Goal: Navigation & Orientation: Find specific page/section

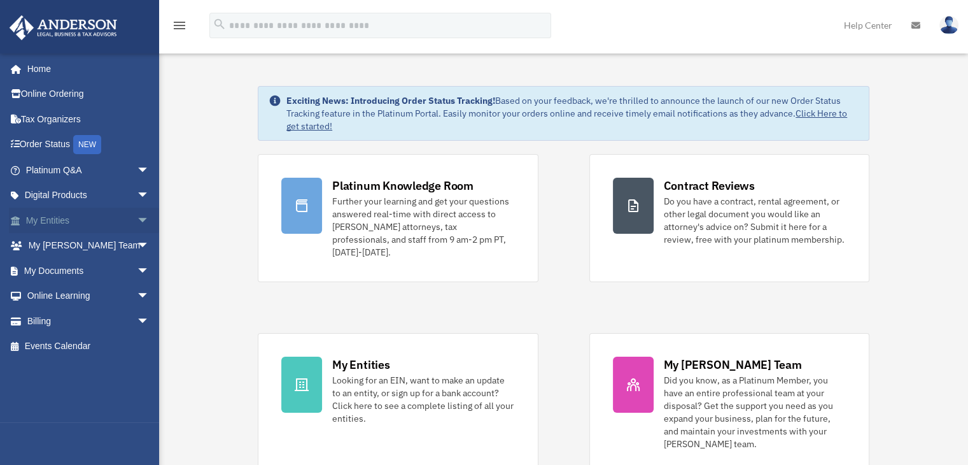
click at [137, 220] on span "arrow_drop_down" at bounding box center [149, 221] width 25 height 26
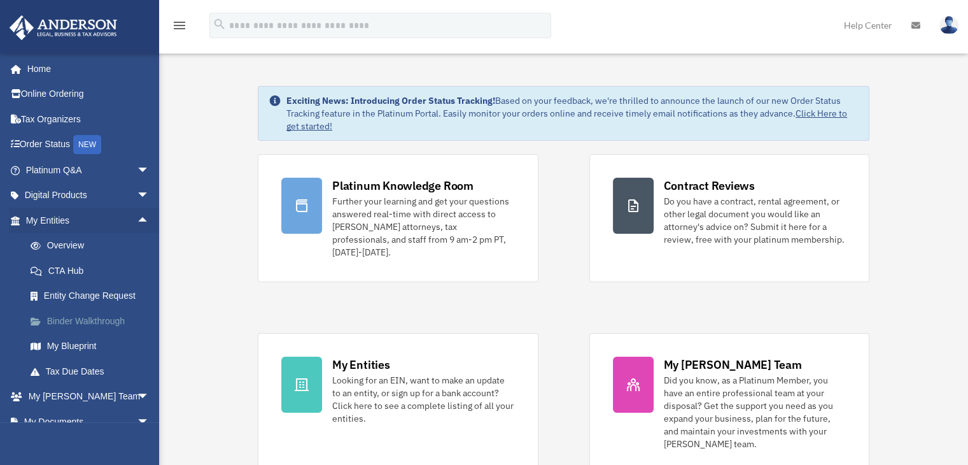
click at [87, 319] on link "Binder Walkthrough" at bounding box center [93, 320] width 151 height 25
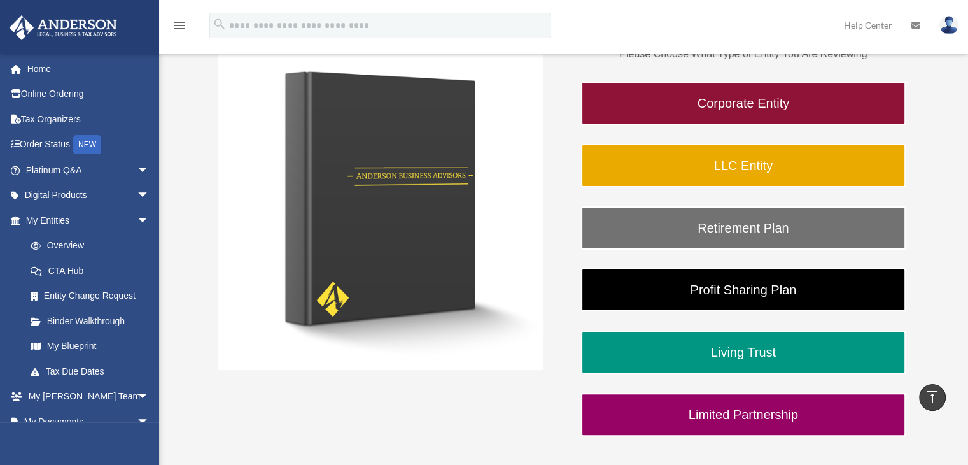
scroll to position [213, 0]
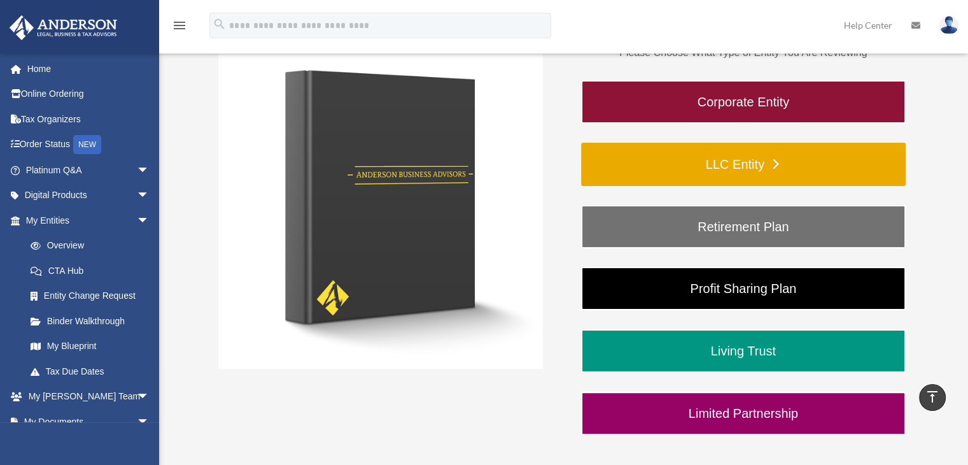
click at [719, 160] on link "LLC Entity" at bounding box center [743, 164] width 325 height 43
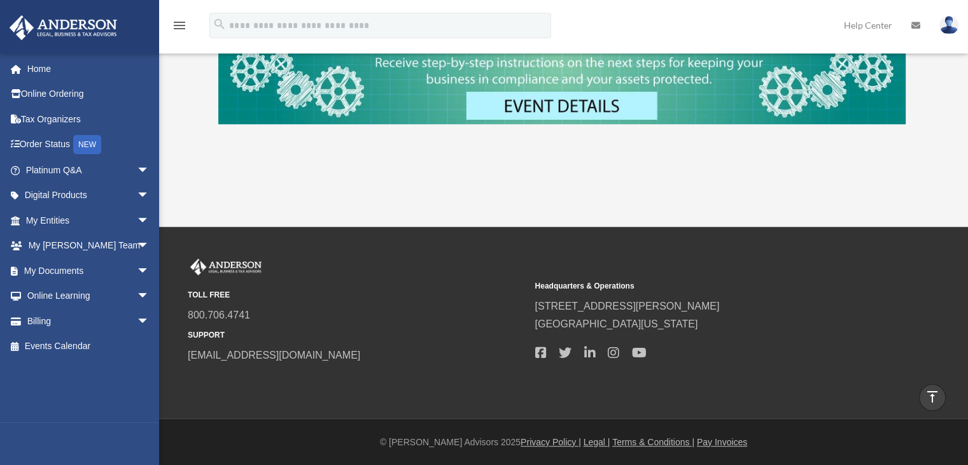
scroll to position [43, 0]
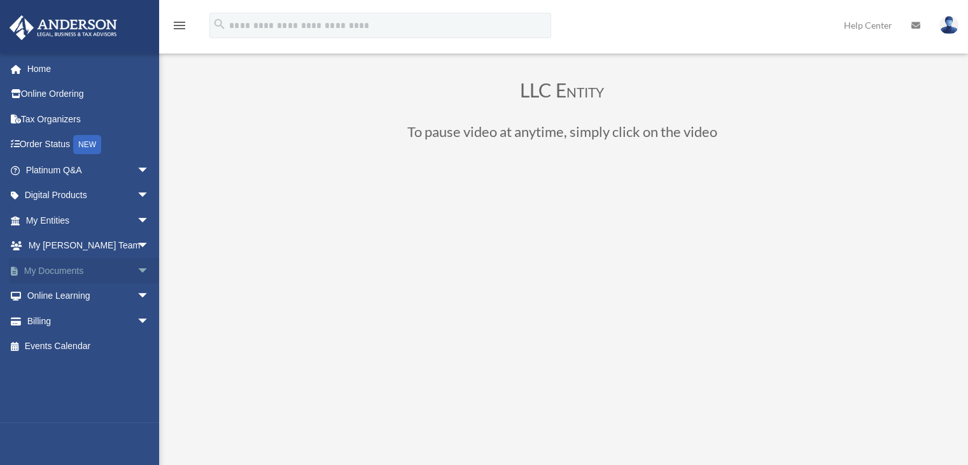
click at [69, 274] on link "My Documents arrow_drop_down" at bounding box center [89, 270] width 160 height 25
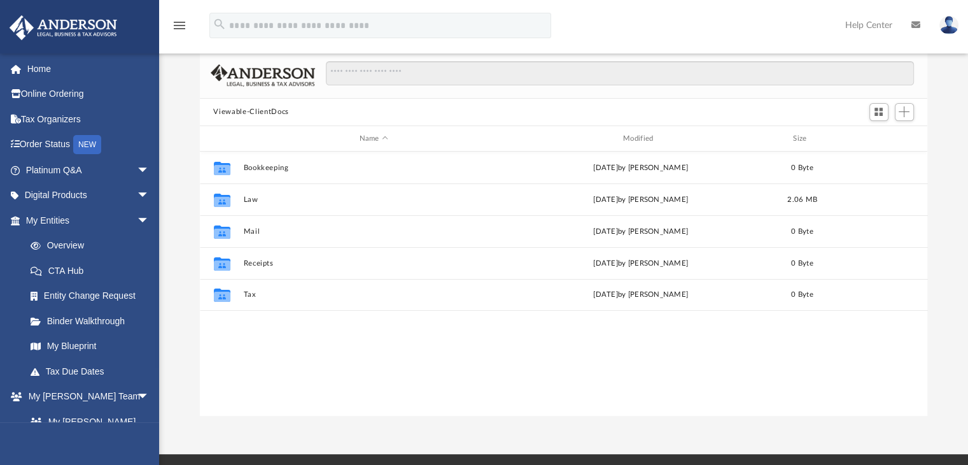
scroll to position [71, 0]
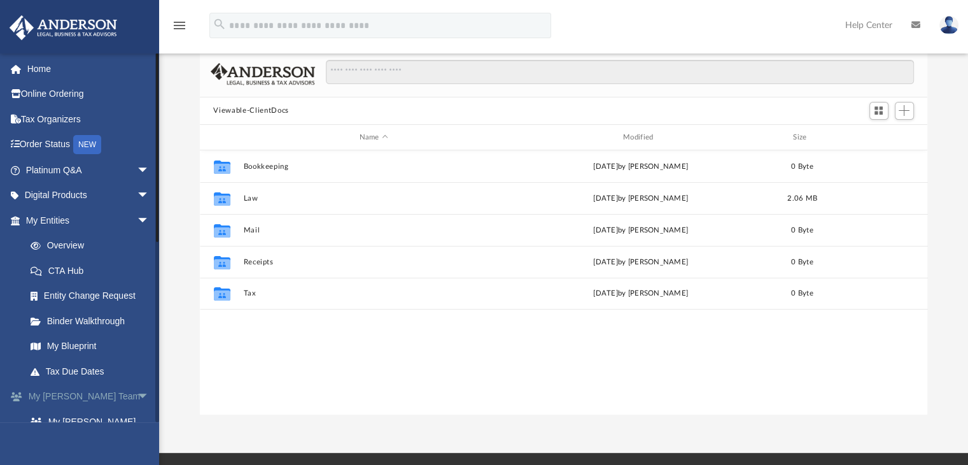
click at [137, 396] on span "arrow_drop_down" at bounding box center [149, 397] width 25 height 26
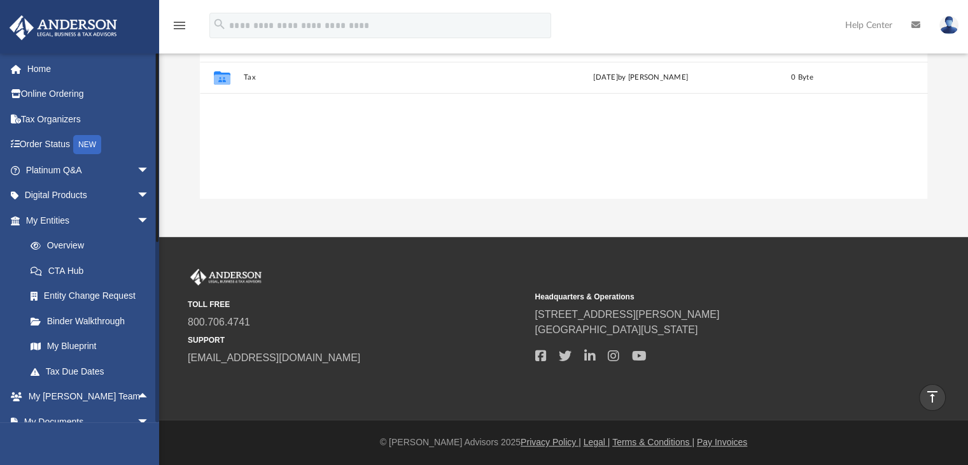
scroll to position [266, 0]
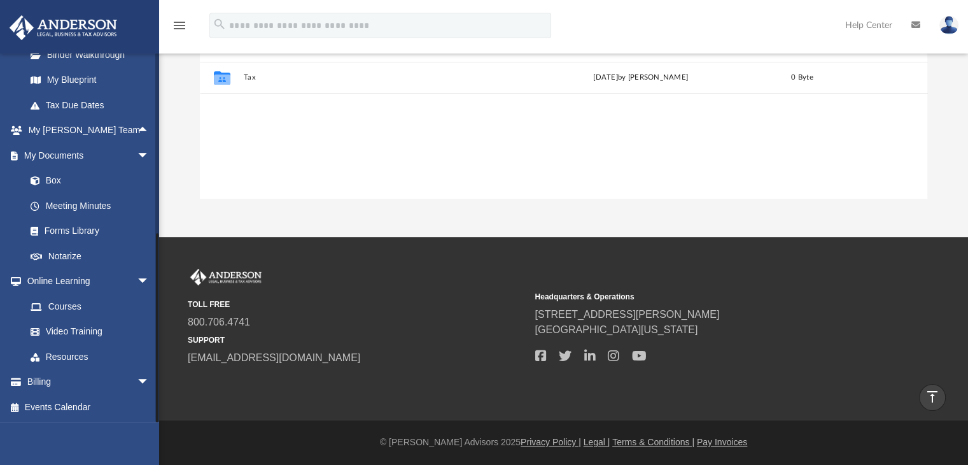
drag, startPoint x: 157, startPoint y: 394, endPoint x: 154, endPoint y: 467, distance: 73.3
click at [154, 464] on html "X Get a chance to win 6 months of Platinum for free just by filling out this su…" at bounding box center [484, 89] width 968 height 752
click at [56, 181] on link "Box" at bounding box center [93, 180] width 151 height 25
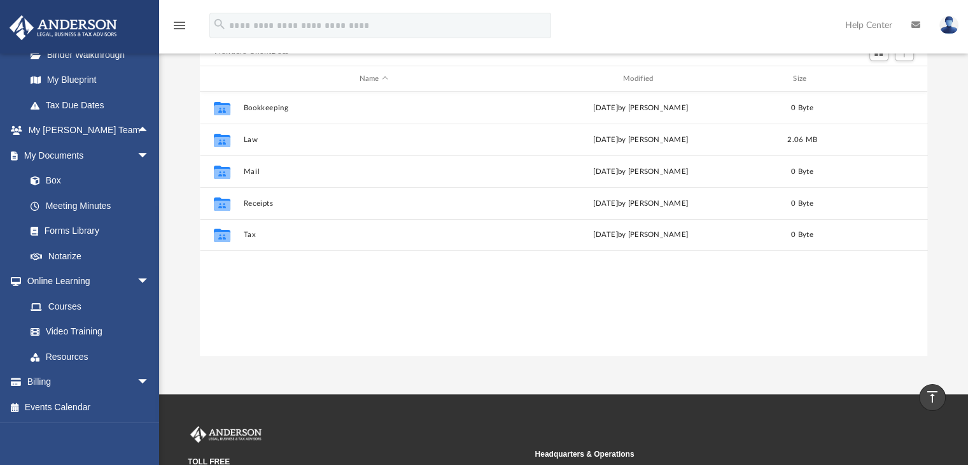
scroll to position [117, 0]
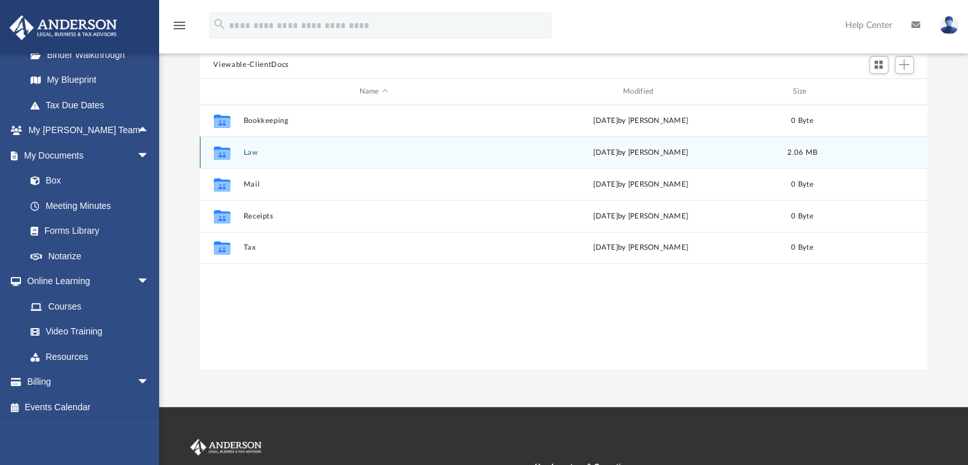
click at [247, 153] on button "Law" at bounding box center [373, 152] width 261 height 8
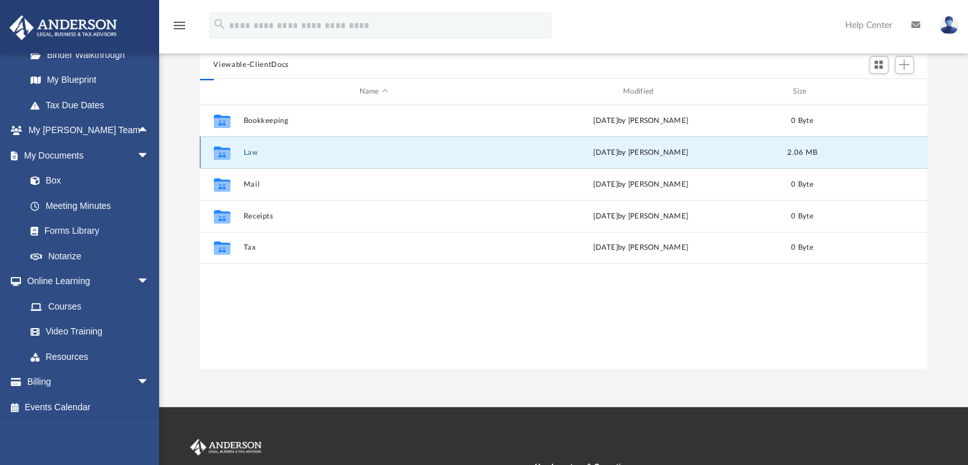
click at [247, 153] on button "Law" at bounding box center [373, 152] width 261 height 8
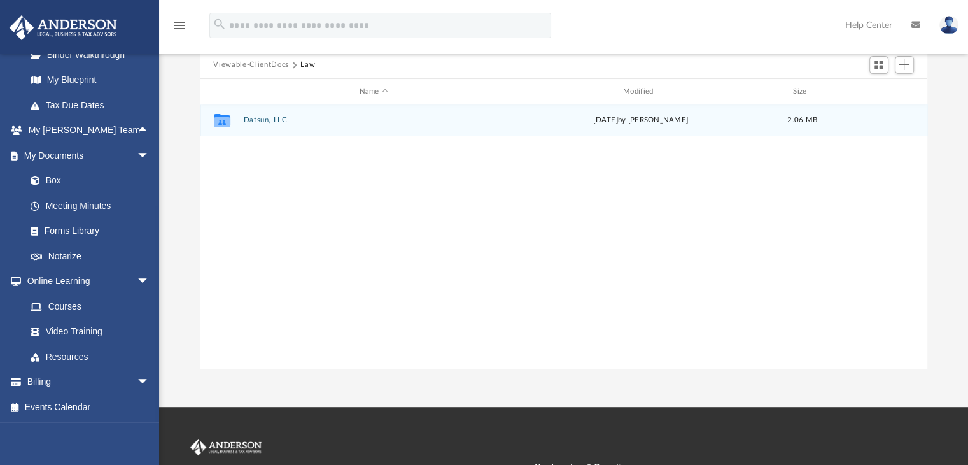
click at [269, 119] on button "Datsun, LLC" at bounding box center [373, 121] width 261 height 8
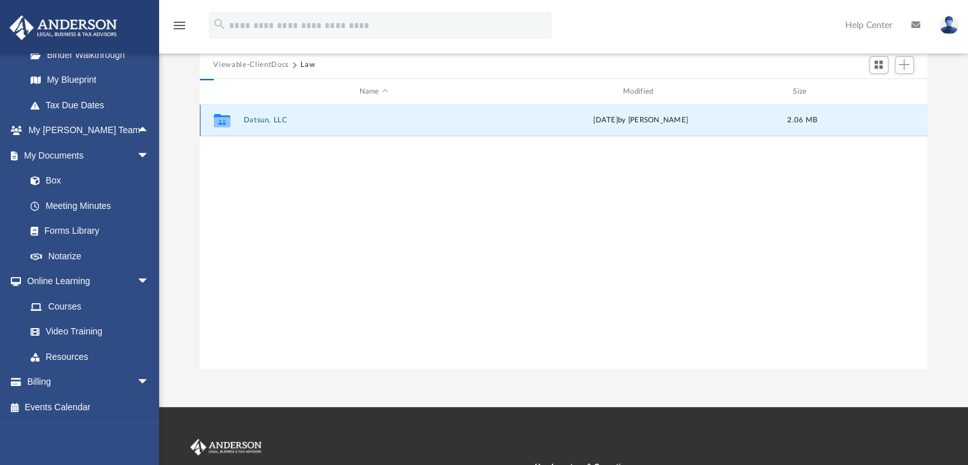
click at [269, 119] on button "Datsun, LLC" at bounding box center [373, 121] width 261 height 8
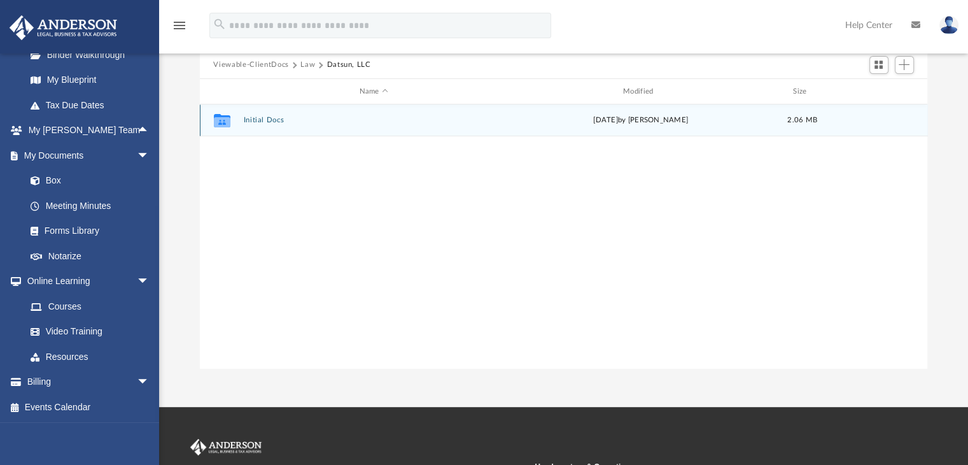
click at [231, 123] on icon "Collaborated Folder" at bounding box center [221, 120] width 20 height 20
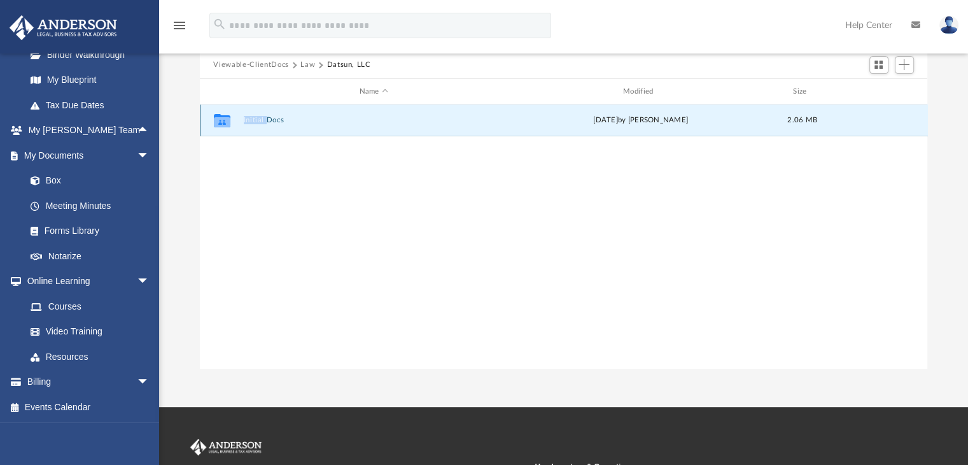
click at [231, 123] on icon "Collaborated Folder" at bounding box center [221, 120] width 20 height 20
click at [326, 207] on div "Collaborated Folder Initial Docs Wed Aug 27 2025 by Kathleen Maureene Pelicano …" at bounding box center [564, 236] width 728 height 264
click at [225, 121] on icon "grid" at bounding box center [221, 122] width 17 height 10
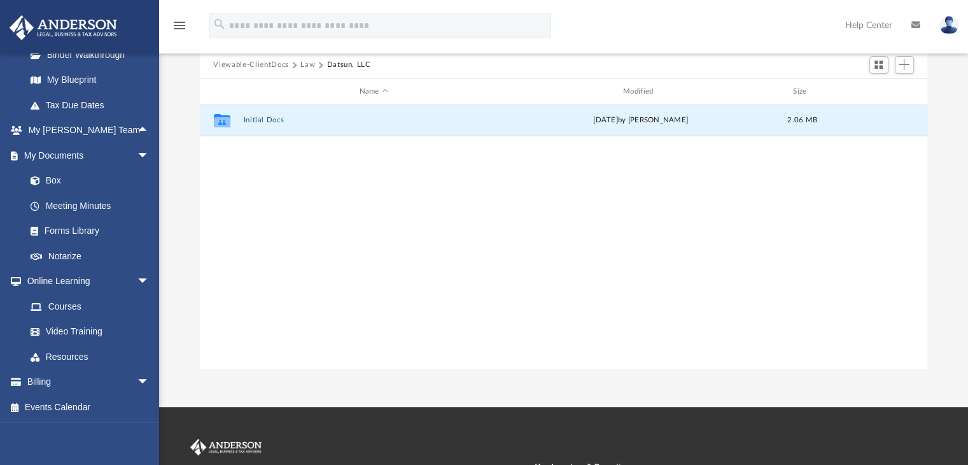
click at [448, 257] on div "Collaborated Folder Initial Docs Wed Aug 27 2025 by Kathleen Maureene Pelicano …" at bounding box center [564, 236] width 728 height 264
click at [311, 273] on div "Collaborated Folder Initial Docs Wed Aug 27 2025 by Kathleen Maureene Pelicano …" at bounding box center [564, 236] width 728 height 264
click at [271, 117] on button "Initial Docs" at bounding box center [373, 121] width 261 height 8
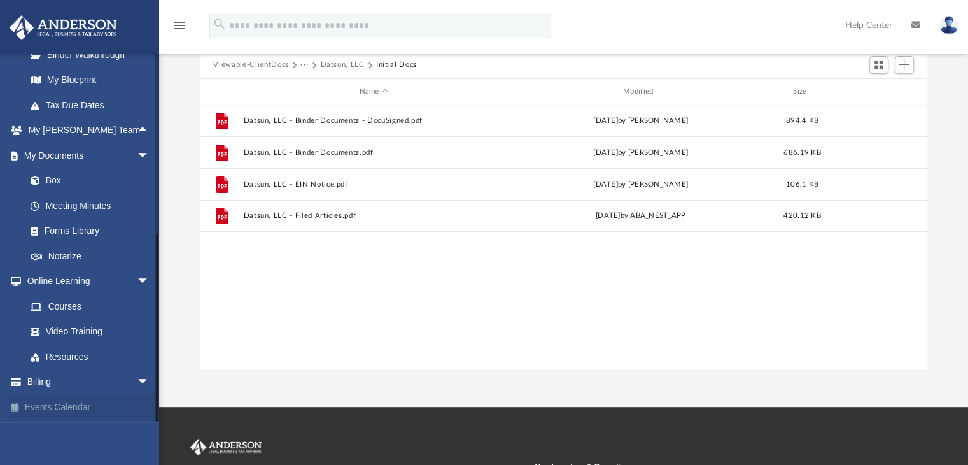
click at [61, 404] on link "Events Calendar" at bounding box center [89, 406] width 160 height 25
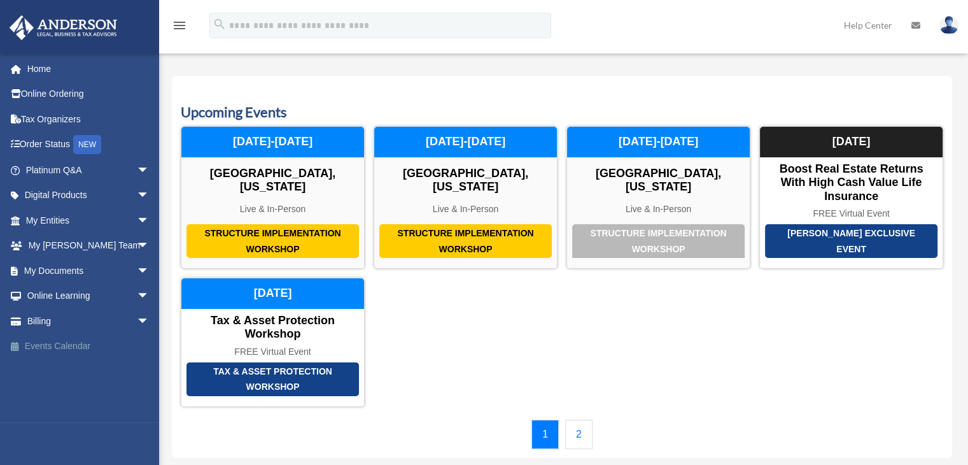
click at [75, 346] on link "Events Calendar" at bounding box center [89, 346] width 160 height 25
click at [47, 67] on link "Home" at bounding box center [89, 68] width 160 height 25
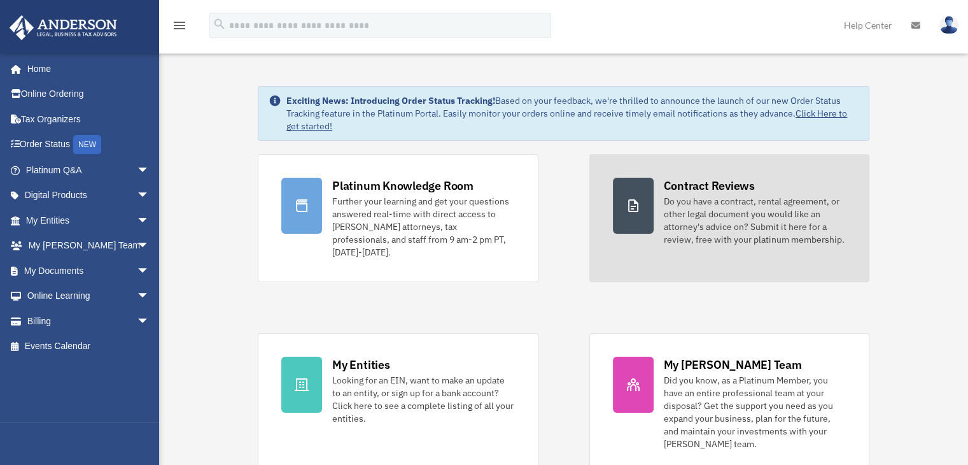
click at [711, 192] on div "Contract Reviews" at bounding box center [709, 186] width 91 height 16
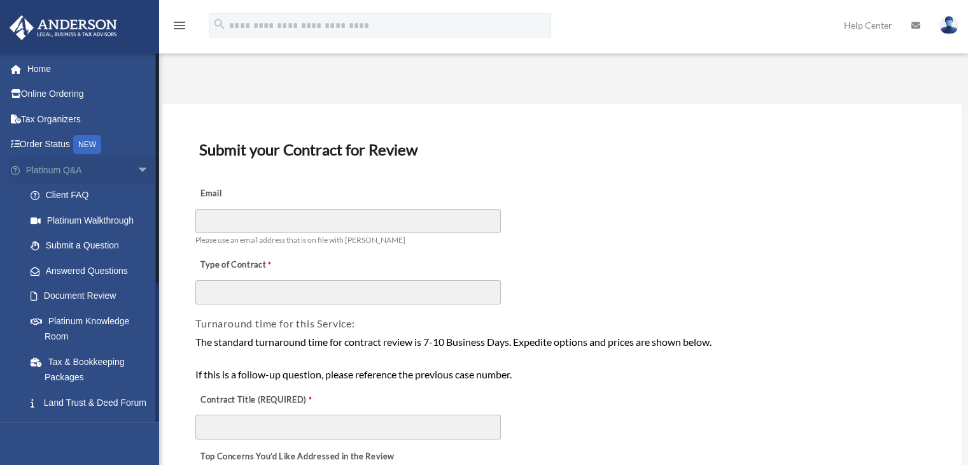
click at [137, 168] on span "arrow_drop_down" at bounding box center [149, 170] width 25 height 26
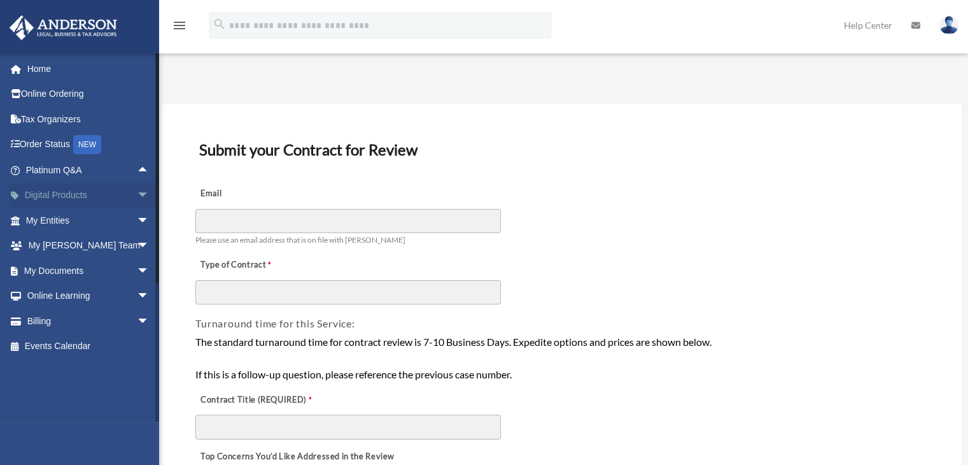
click at [137, 194] on span "arrow_drop_down" at bounding box center [149, 196] width 25 height 26
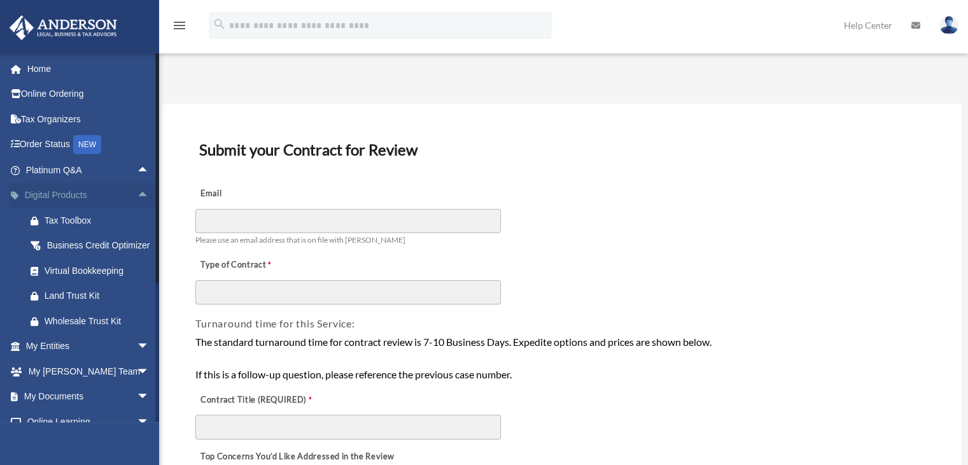
click at [137, 194] on span "arrow_drop_up" at bounding box center [149, 196] width 25 height 26
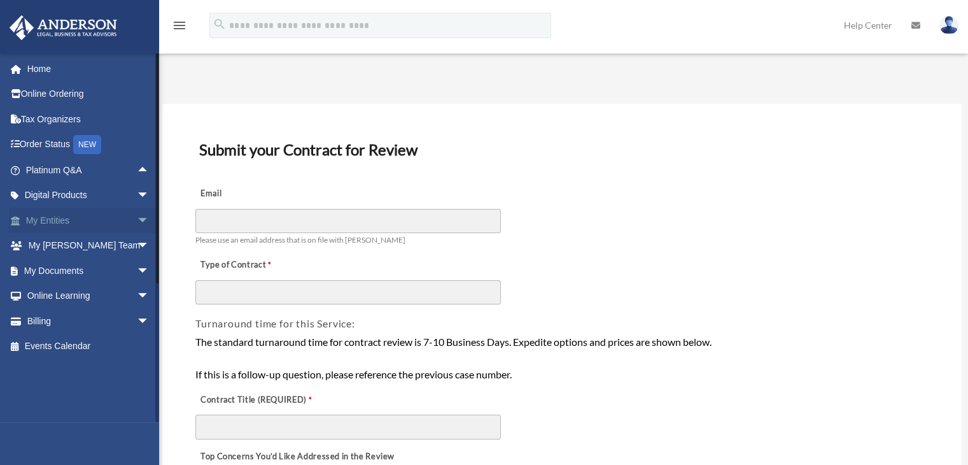
click at [137, 218] on span "arrow_drop_down" at bounding box center [149, 221] width 25 height 26
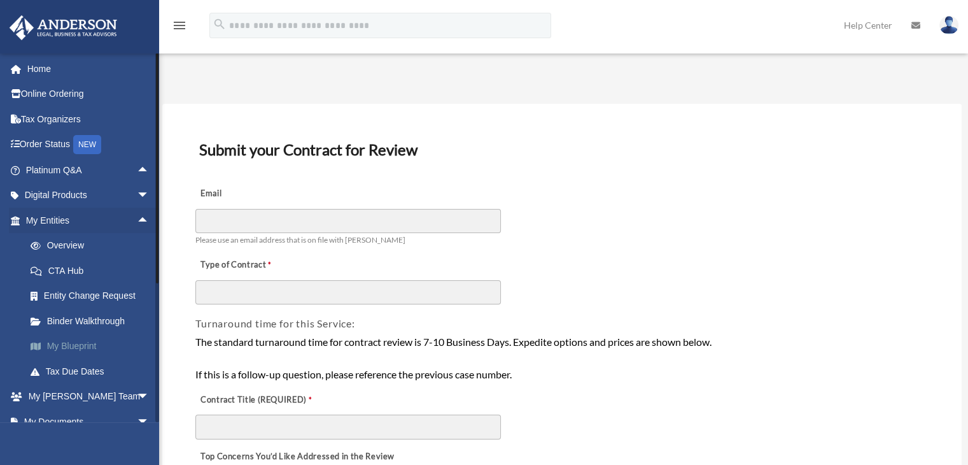
click at [88, 345] on link "My Blueprint" at bounding box center [93, 346] width 151 height 25
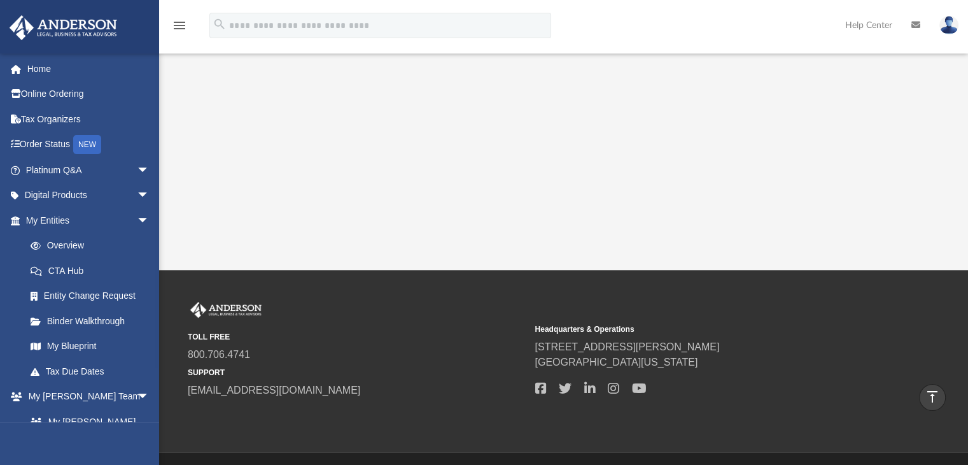
scroll to position [359, 0]
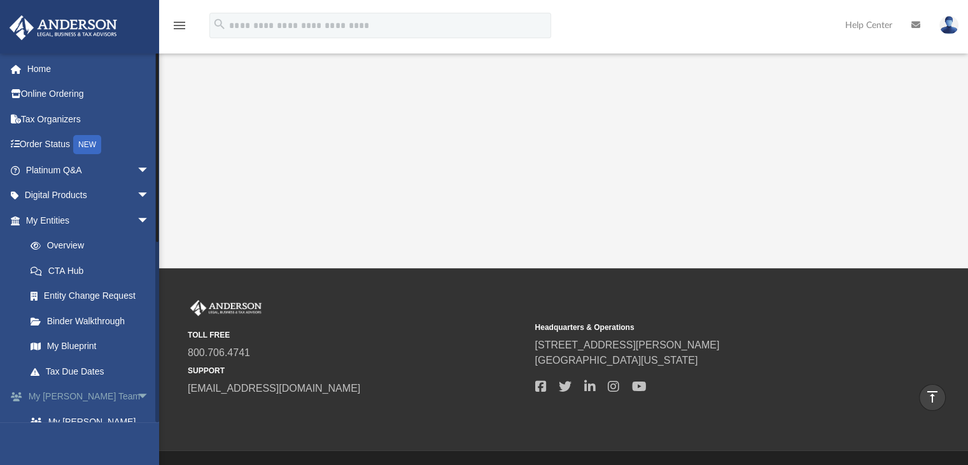
click at [137, 397] on span "arrow_drop_down" at bounding box center [149, 397] width 25 height 26
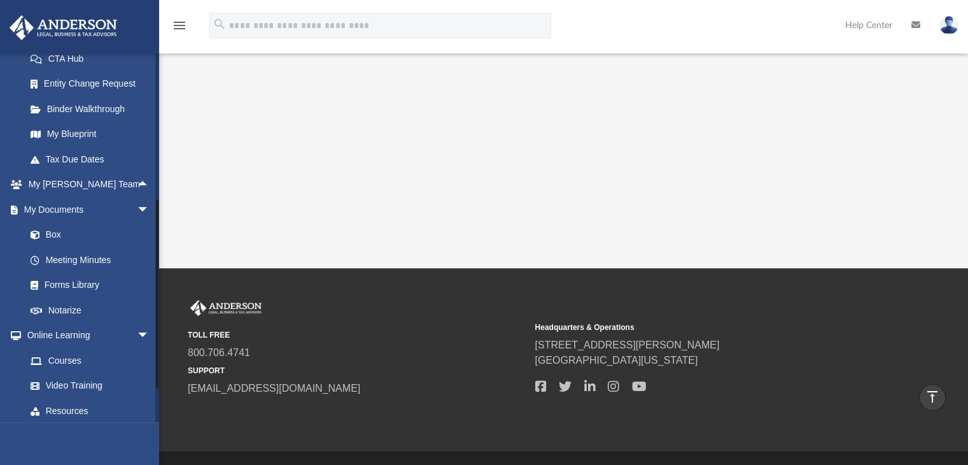
scroll to position [216, 0]
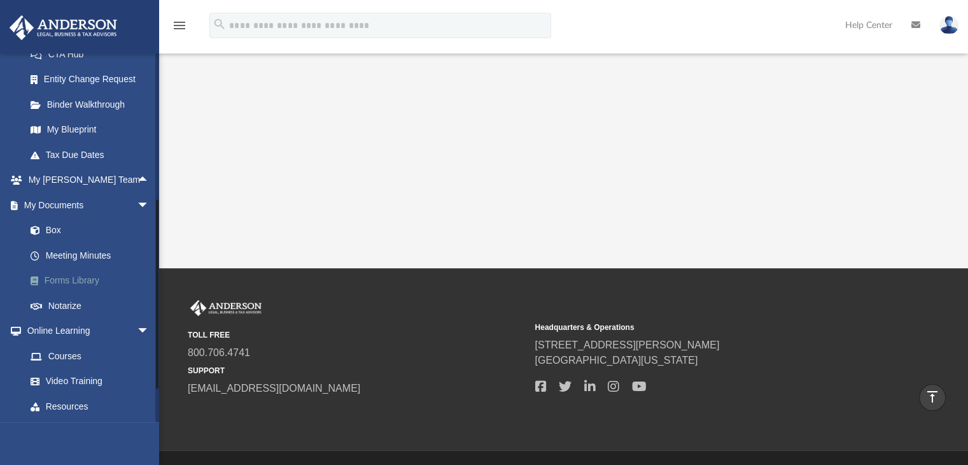
click at [84, 280] on link "Forms Library" at bounding box center [93, 280] width 151 height 25
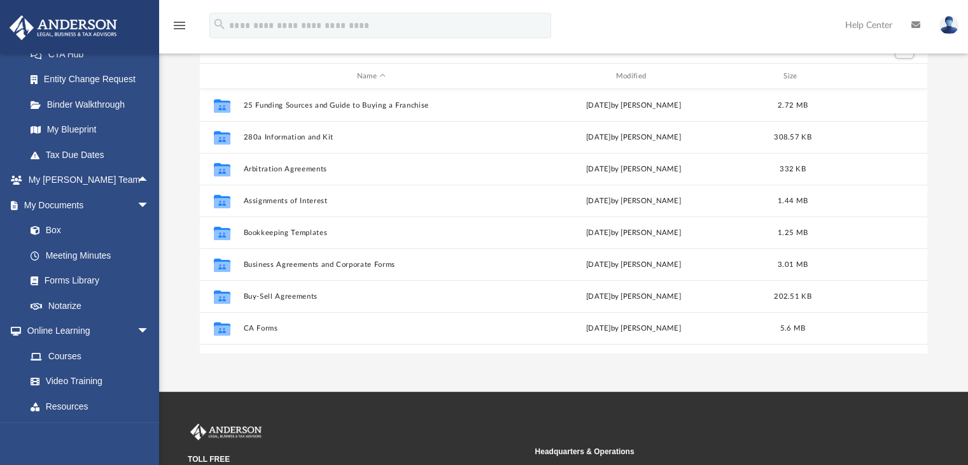
scroll to position [87, 0]
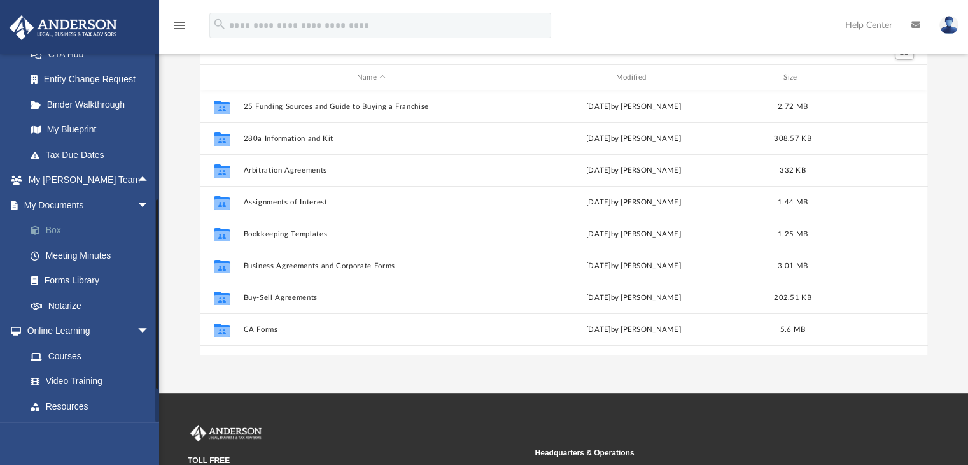
click at [50, 232] on link "Box" at bounding box center [93, 230] width 151 height 25
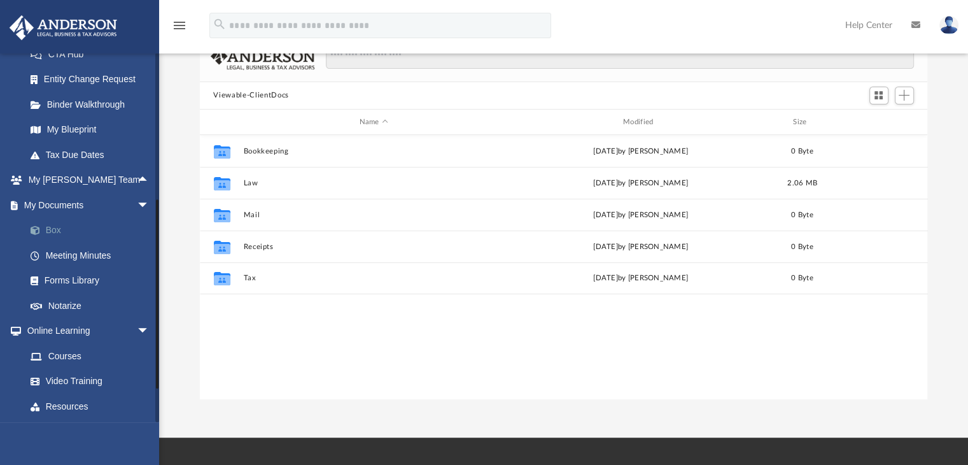
scroll to position [280, 718]
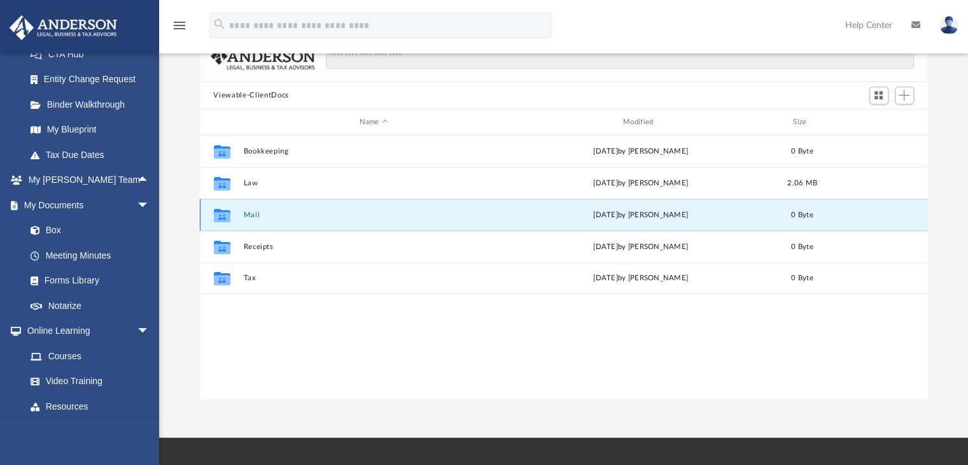
click at [249, 213] on button "Mail" at bounding box center [373, 215] width 261 height 8
